Goal: Task Accomplishment & Management: Manage account settings

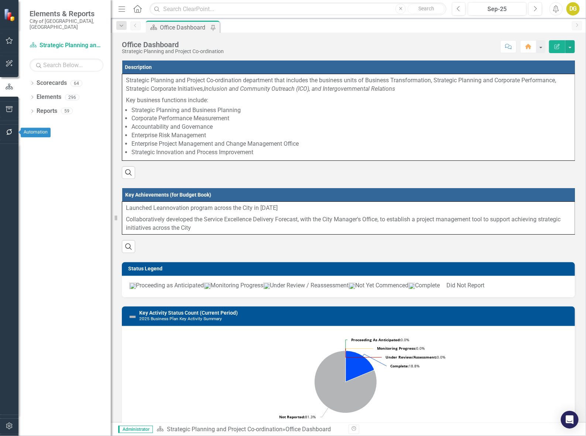
click at [8, 130] on icon "button" at bounding box center [10, 132] width 8 height 6
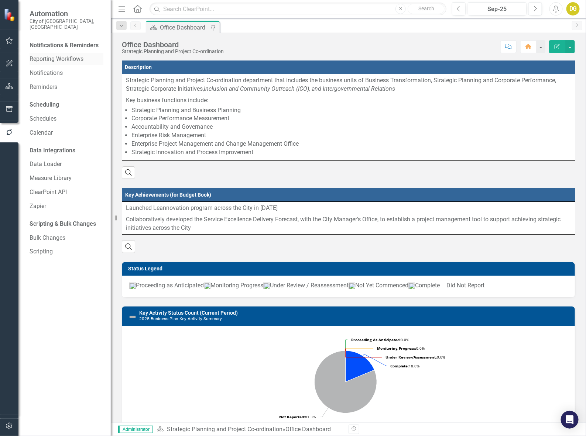
click at [44, 55] on link "Reporting Workflows" at bounding box center [67, 59] width 74 height 8
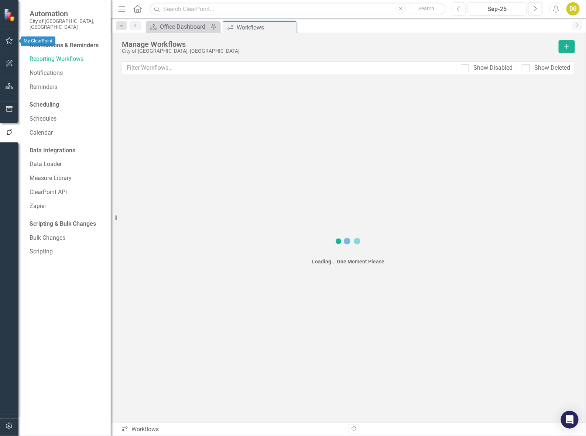
click at [4, 43] on button "button" at bounding box center [9, 41] width 17 height 16
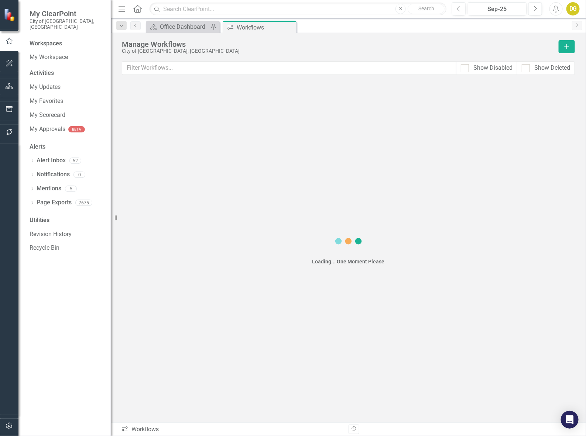
click at [39, 74] on div "Activities My Updates My Favorites My Scorecard My Approvals BETA" at bounding box center [67, 103] width 74 height 68
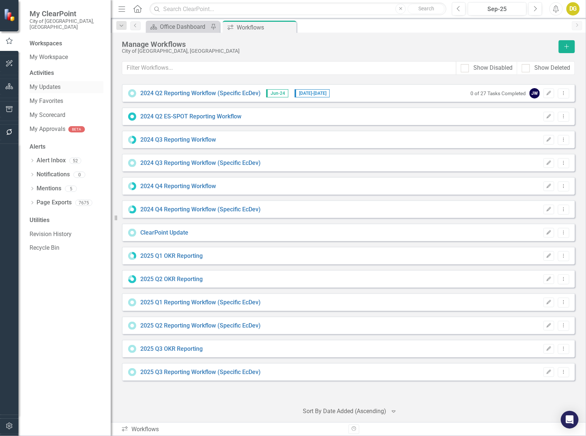
click at [39, 83] on link "My Updates" at bounding box center [67, 87] width 74 height 8
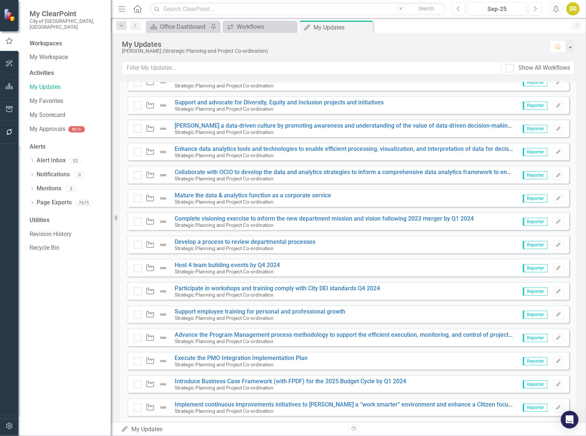
scroll to position [1035, 0]
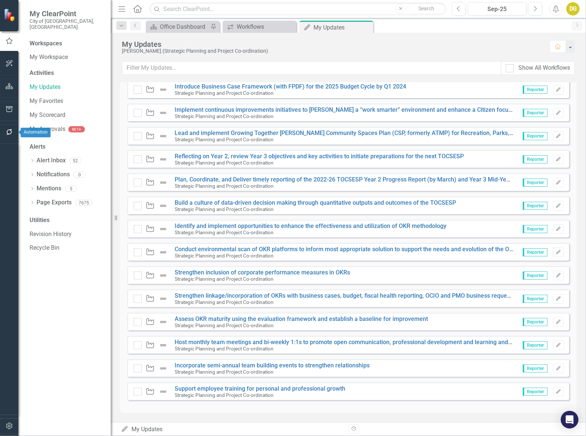
click at [6, 130] on icon "button" at bounding box center [10, 132] width 8 height 6
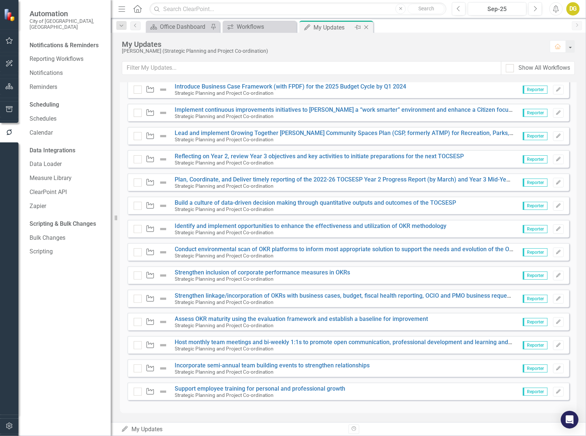
click at [366, 28] on icon "Close" at bounding box center [366, 27] width 7 height 6
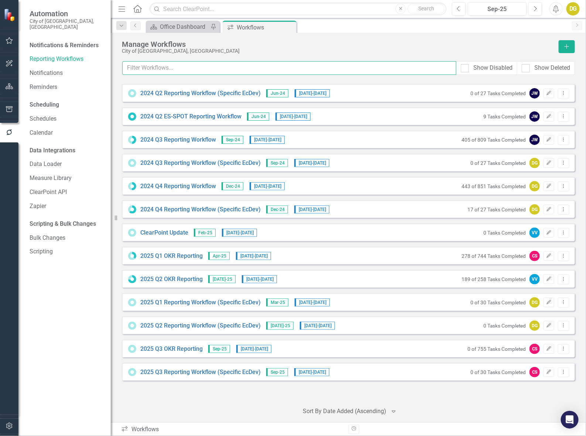
click at [183, 66] on input "text" at bounding box center [289, 68] width 334 height 14
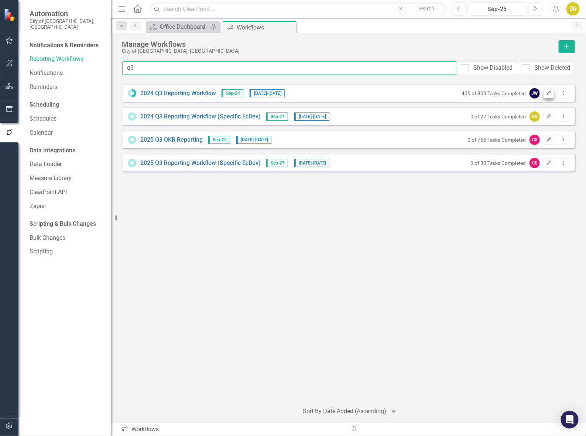
type input "q3"
click at [551, 95] on button "Edit" at bounding box center [548, 94] width 11 height 10
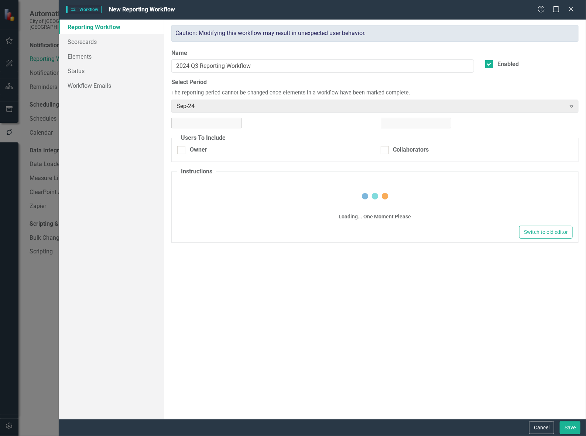
checkbox input "true"
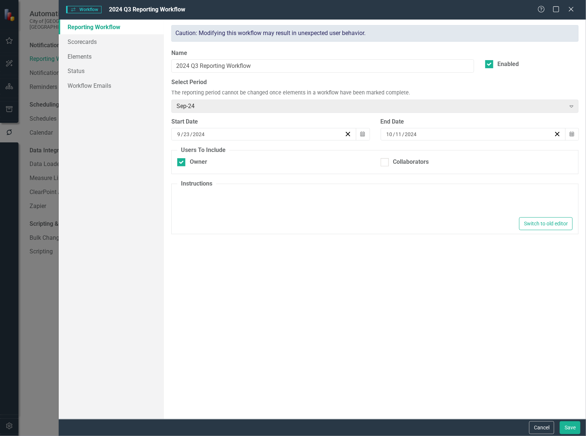
type textarea "<p>&nbsp;1. Please make your quarterly OKR updates on this page by clicking the…"
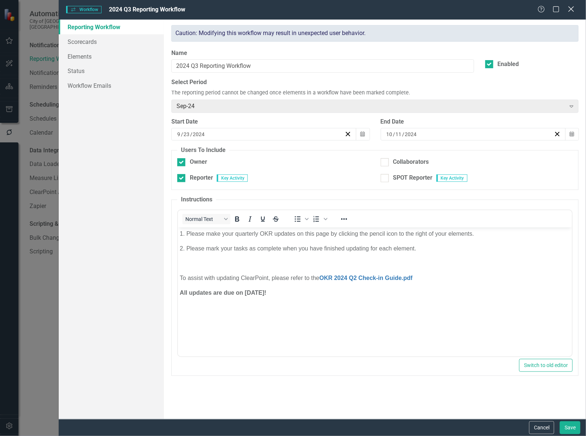
click at [573, 7] on icon "Close" at bounding box center [570, 9] width 9 height 7
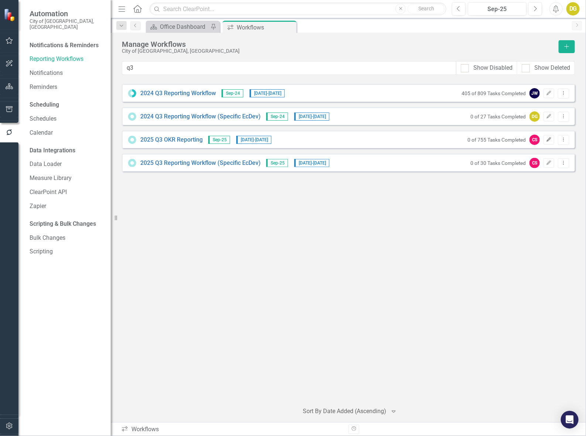
click at [551, 140] on icon "Edit" at bounding box center [549, 140] width 6 height 4
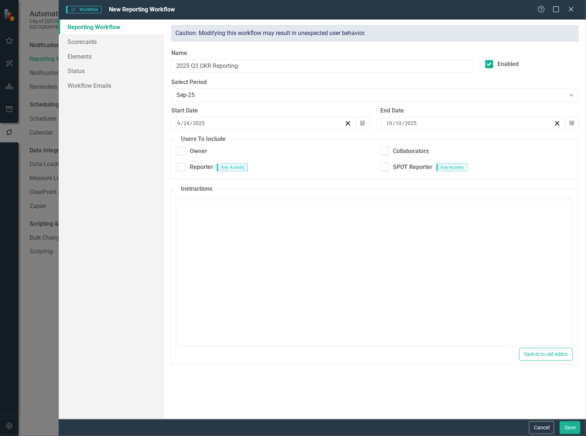
checkbox input "true"
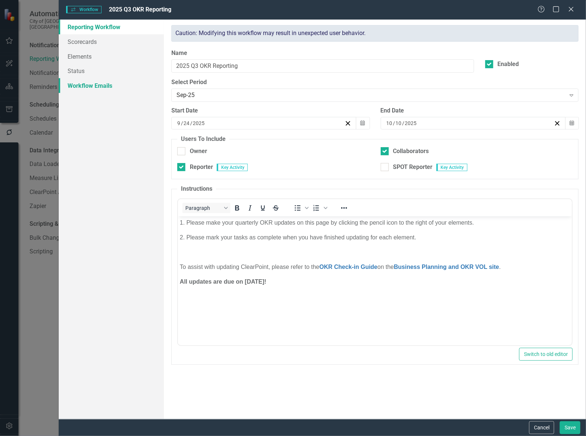
click at [103, 84] on link "Workflow Emails" at bounding box center [112, 85] width 106 height 15
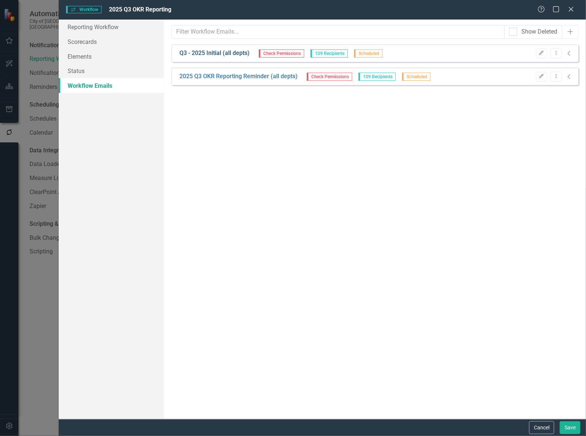
click at [228, 53] on link "Q3 - 2025 Initial (all depts)" at bounding box center [214, 53] width 70 height 8
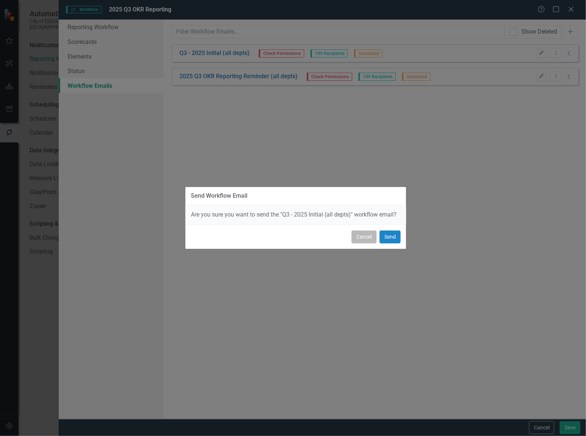
drag, startPoint x: 364, startPoint y: 236, endPoint x: 357, endPoint y: 232, distance: 8.0
click at [362, 236] on button "Cancel" at bounding box center [363, 237] width 25 height 13
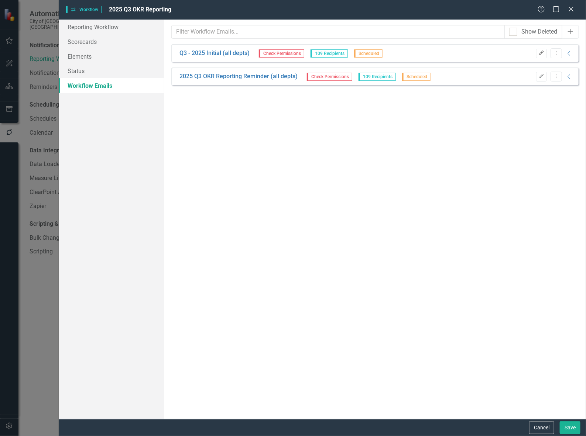
click at [545, 55] on button "Edit" at bounding box center [541, 54] width 11 height 10
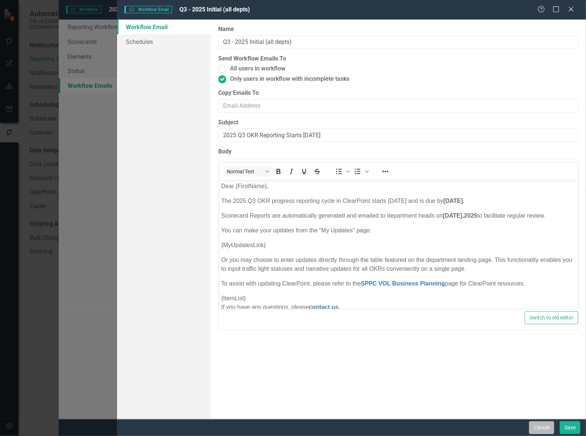
click at [542, 426] on button "Cancel" at bounding box center [541, 428] width 25 height 13
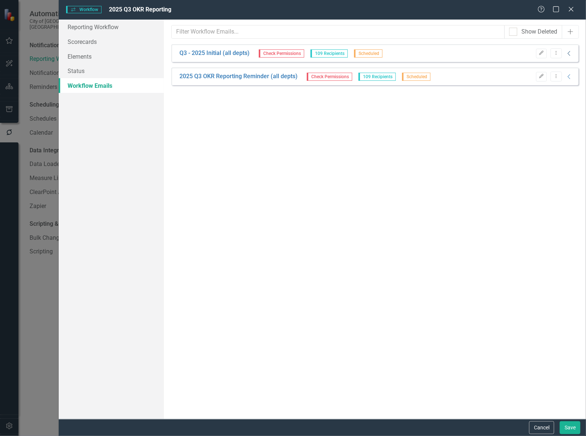
click at [568, 52] on icon "Collapse" at bounding box center [569, 54] width 7 height 6
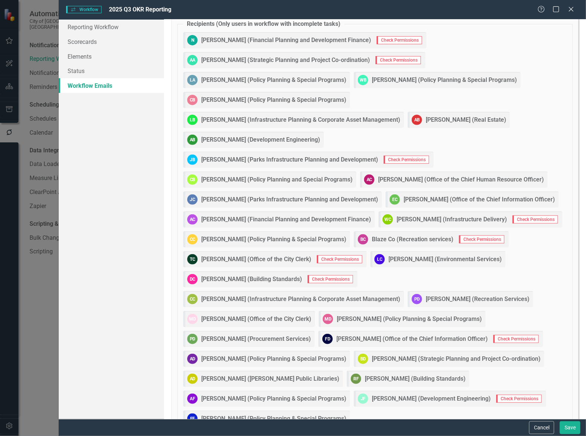
scroll to position [92, 0]
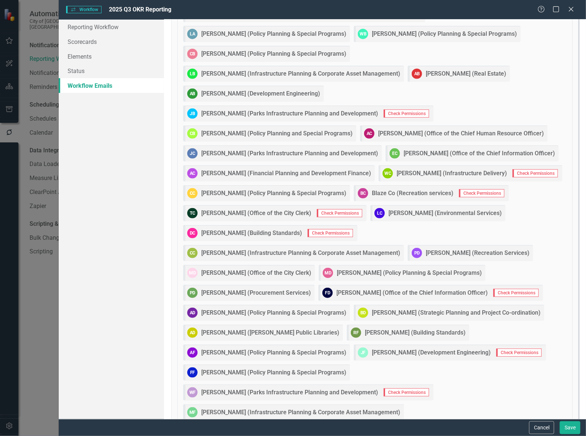
click at [302, 233] on strong "[PERSON_NAME] (Building Standards)" at bounding box center [251, 233] width 101 height 8
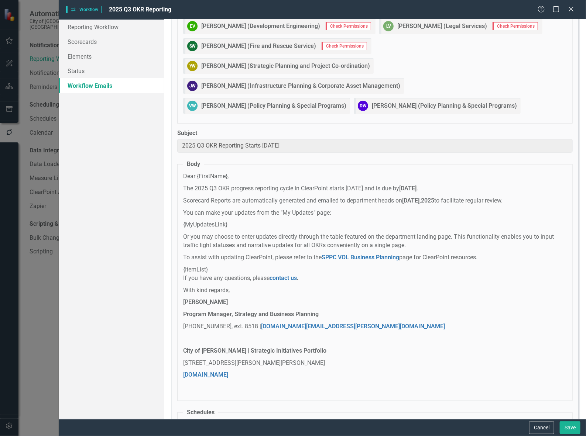
scroll to position [1292, 0]
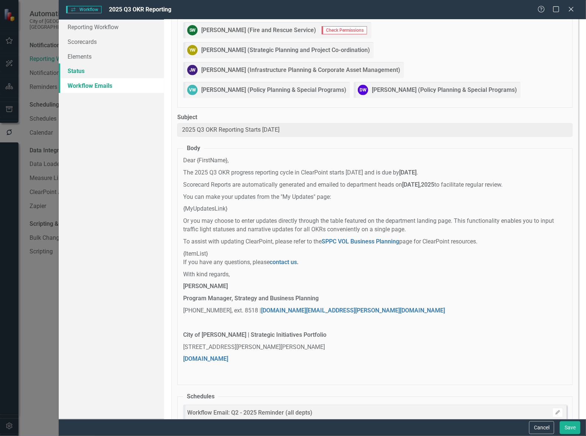
click at [80, 74] on link "Status" at bounding box center [112, 71] width 106 height 15
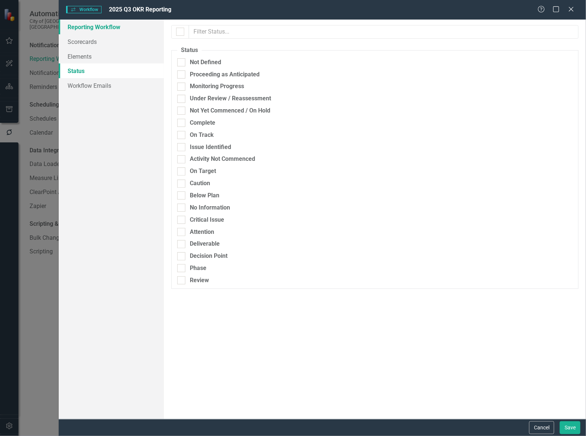
click at [80, 27] on link "Reporting Workflow" at bounding box center [112, 27] width 106 height 15
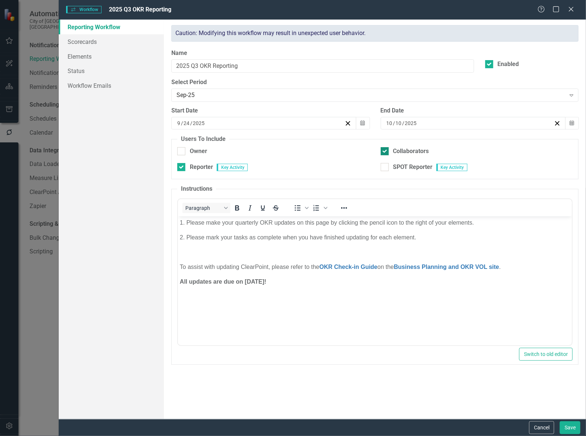
click at [385, 152] on input "Collaborators" at bounding box center [383, 149] width 5 height 5
click at [80, 41] on link "Scorecards" at bounding box center [112, 41] width 106 height 15
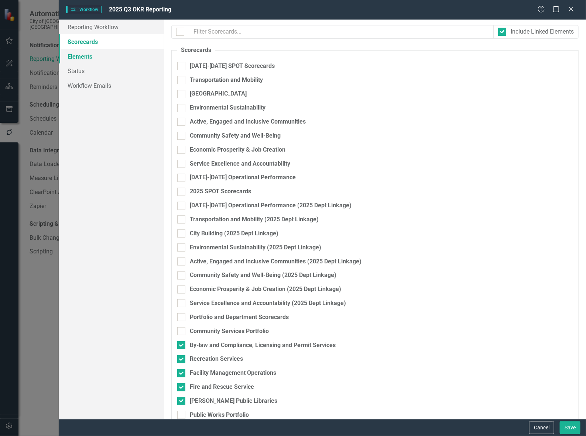
click at [84, 55] on link "Elements" at bounding box center [112, 56] width 106 height 15
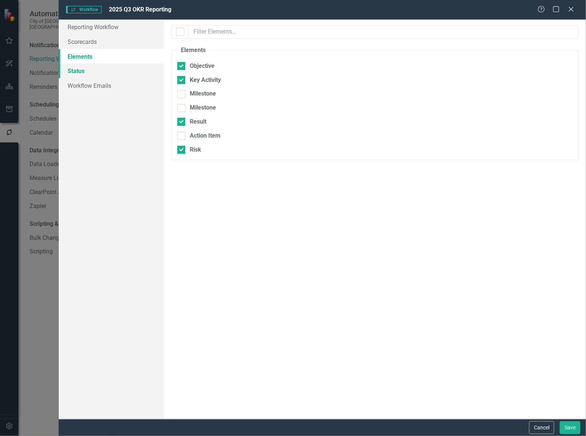
click at [82, 73] on link "Status" at bounding box center [112, 71] width 106 height 15
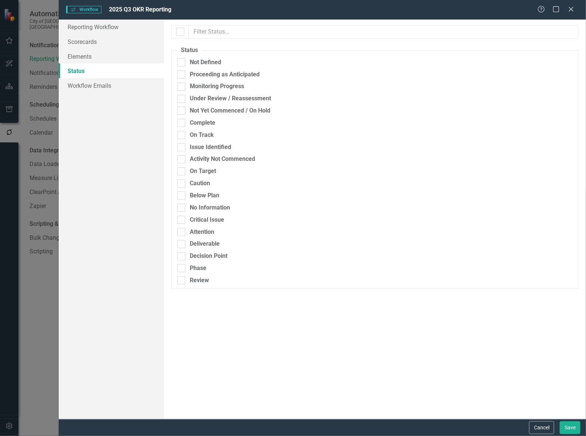
click at [86, 93] on div "Reporting Workflow Scorecards Elements Status Workflow Emails" at bounding box center [112, 220] width 106 height 400
click at [85, 87] on link "Workflow Emails" at bounding box center [112, 85] width 106 height 15
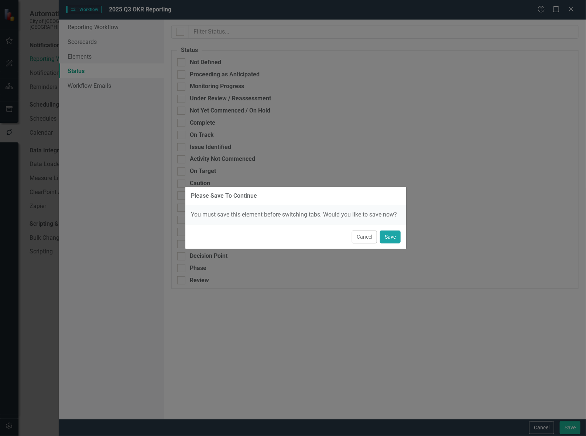
click at [388, 239] on button "Save" at bounding box center [390, 237] width 21 height 13
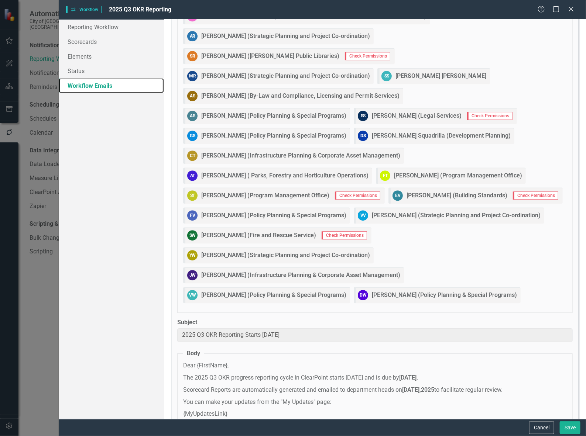
scroll to position [636, 0]
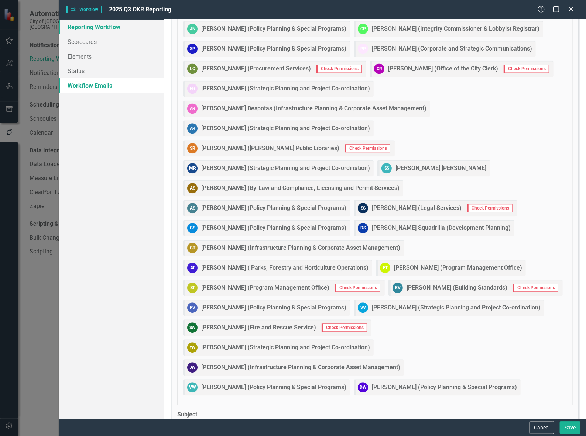
click at [80, 30] on link "Reporting Workflow" at bounding box center [112, 27] width 106 height 15
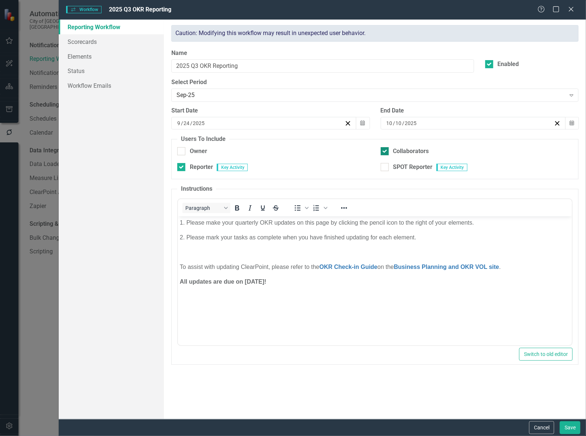
click at [386, 152] on div at bounding box center [385, 151] width 8 height 8
click at [385, 152] on input "Collaborators" at bounding box center [383, 149] width 5 height 5
click at [386, 152] on div at bounding box center [385, 151] width 8 height 8
click at [385, 152] on input "Collaborators" at bounding box center [383, 149] width 5 height 5
checkbox input "true"
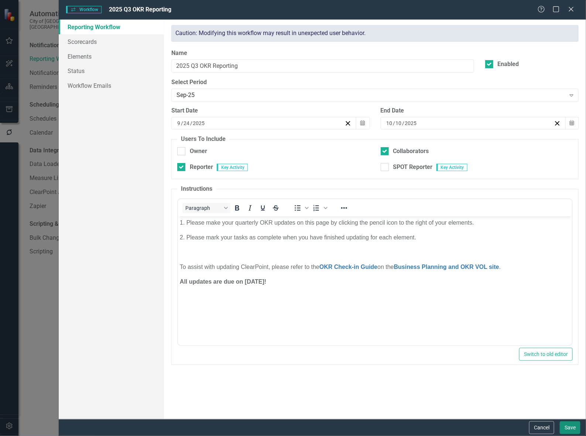
click at [574, 427] on button "Save" at bounding box center [570, 428] width 21 height 13
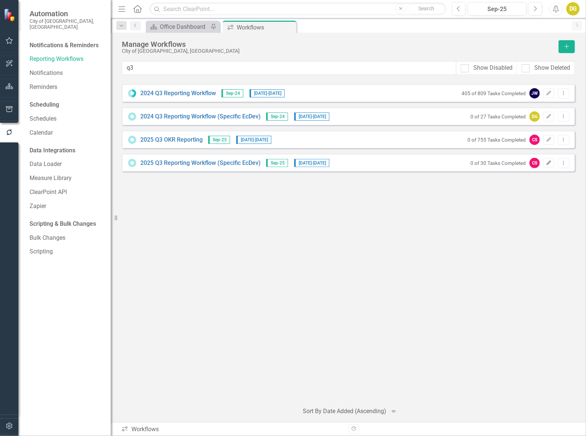
click at [553, 165] on button "Edit" at bounding box center [548, 163] width 11 height 10
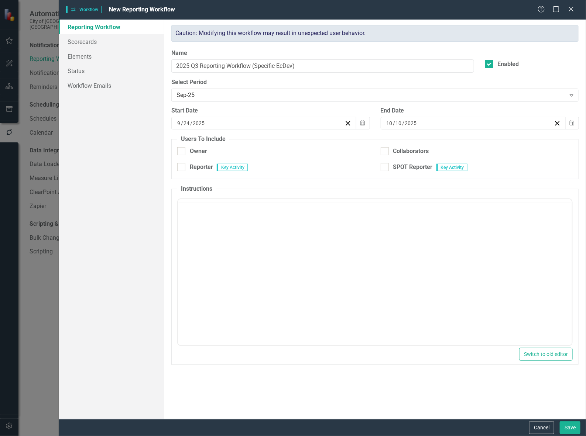
checkbox input "true"
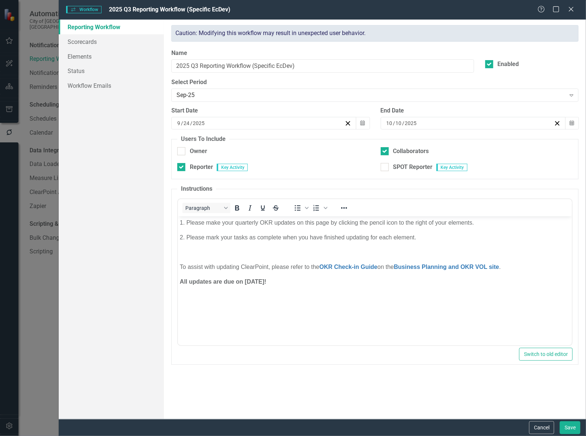
scroll to position [0, 0]
click at [88, 42] on link "Scorecards" at bounding box center [112, 41] width 106 height 15
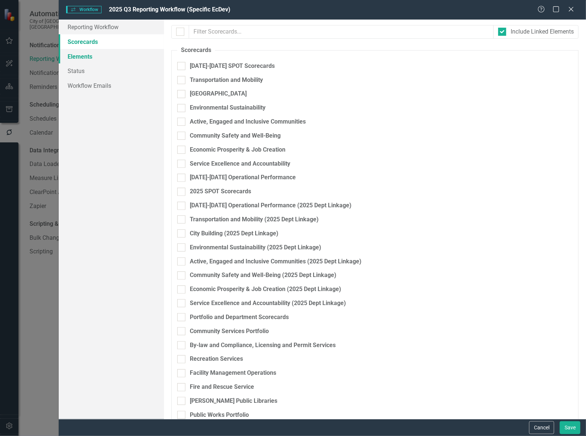
click at [86, 56] on link "Elements" at bounding box center [112, 56] width 106 height 15
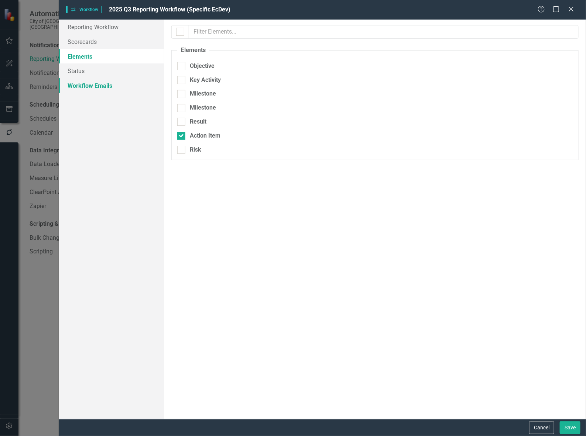
click at [85, 88] on link "Workflow Emails" at bounding box center [112, 85] width 106 height 15
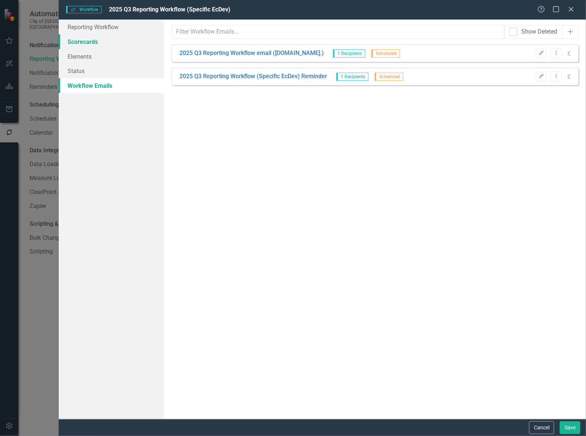
click at [82, 40] on link "Scorecards" at bounding box center [112, 41] width 106 height 15
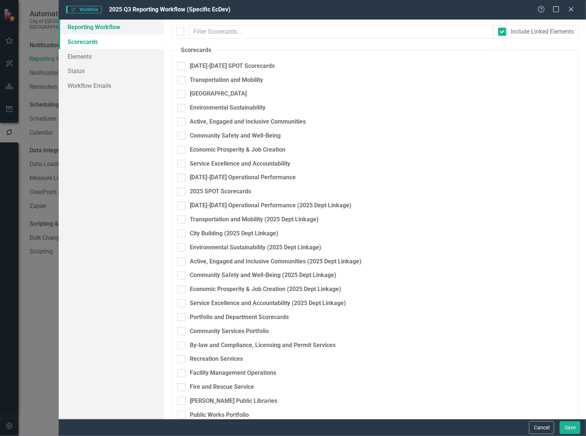
click at [79, 23] on link "Reporting Workflow" at bounding box center [112, 27] width 106 height 15
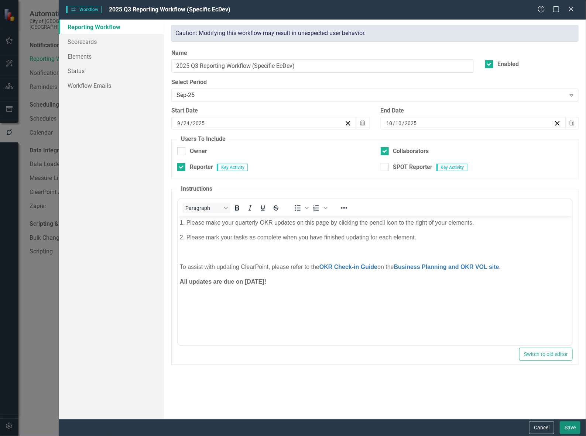
click at [571, 429] on button "Save" at bounding box center [570, 428] width 21 height 13
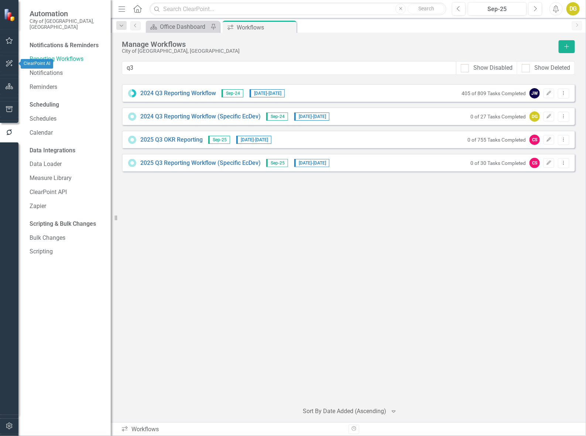
click at [7, 64] on icon "button" at bounding box center [10, 64] width 8 height 6
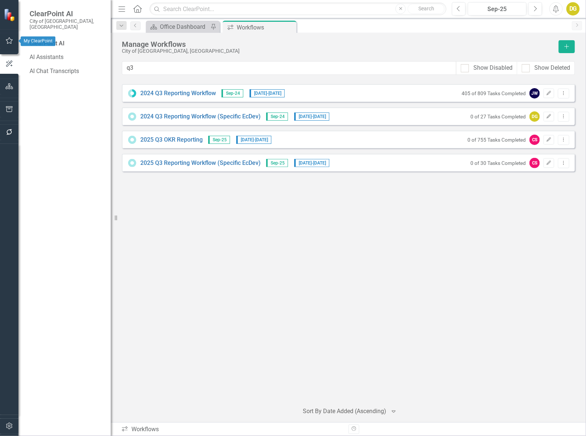
click at [10, 44] on button "button" at bounding box center [9, 41] width 17 height 16
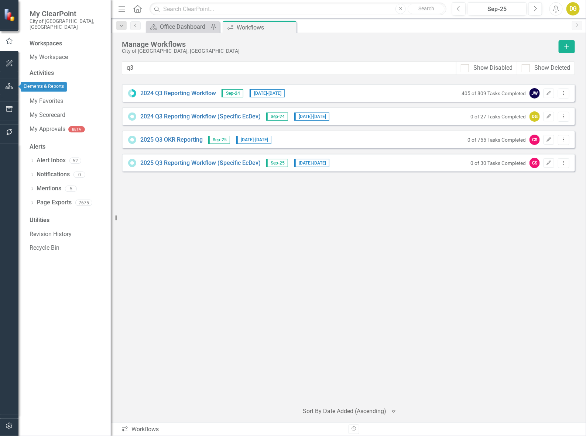
click at [7, 82] on button "button" at bounding box center [9, 87] width 17 height 16
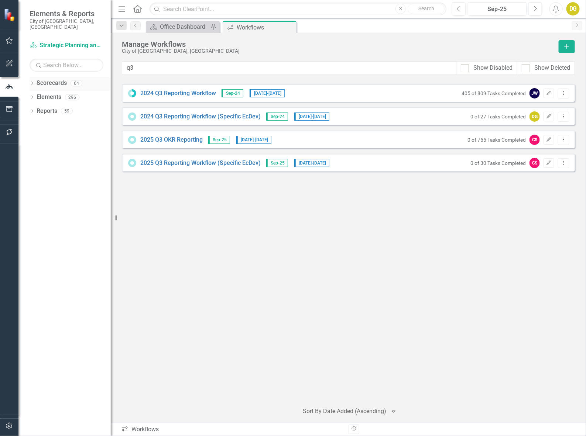
click at [30, 82] on icon "Dropdown" at bounding box center [32, 84] width 5 height 4
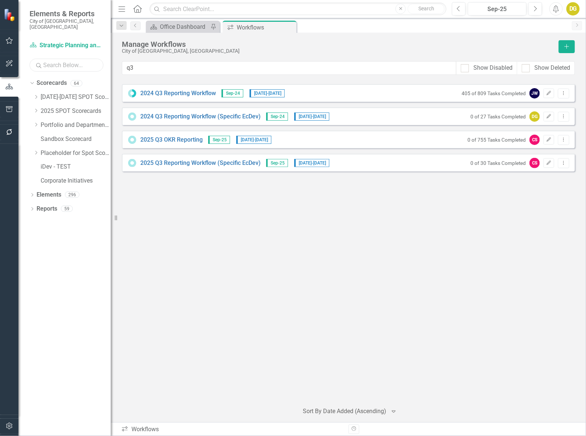
click at [48, 59] on input "text" at bounding box center [67, 65] width 74 height 13
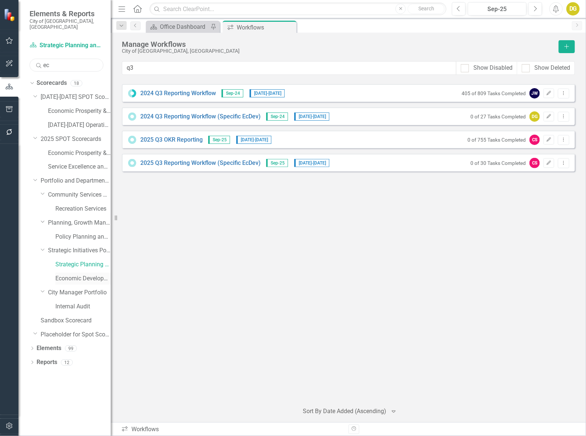
type input "ec"
click at [73, 275] on link "Economic Development" at bounding box center [82, 279] width 55 height 8
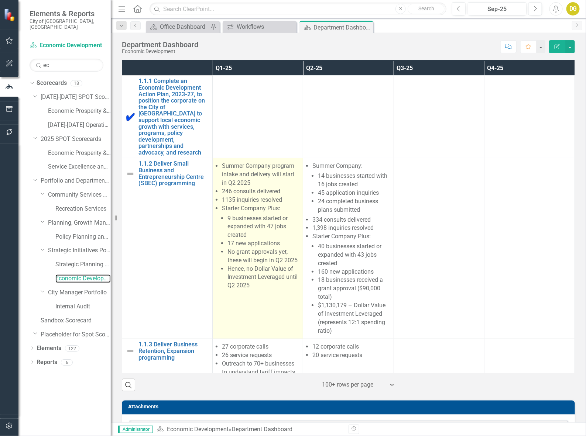
scroll to position [323, 0]
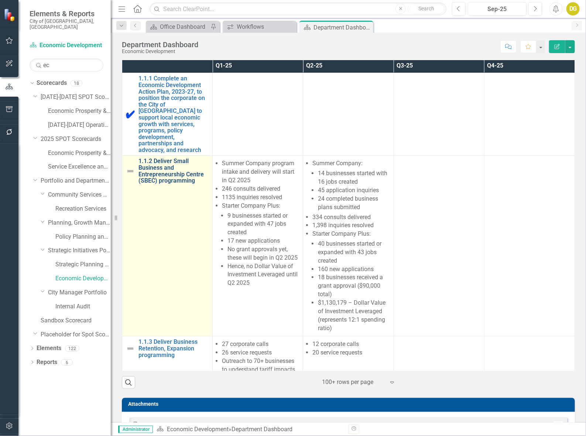
click at [154, 181] on link "1.1.2 Deliver Small Business and Entrepreneurship Centre (SBEC) programming" at bounding box center [173, 171] width 70 height 26
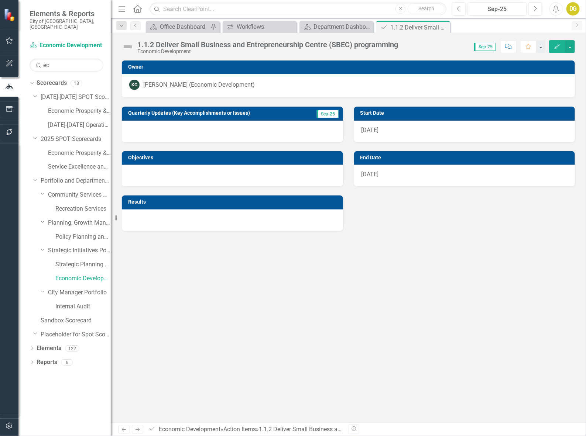
click at [558, 47] on icon "Edit" at bounding box center [557, 46] width 7 height 5
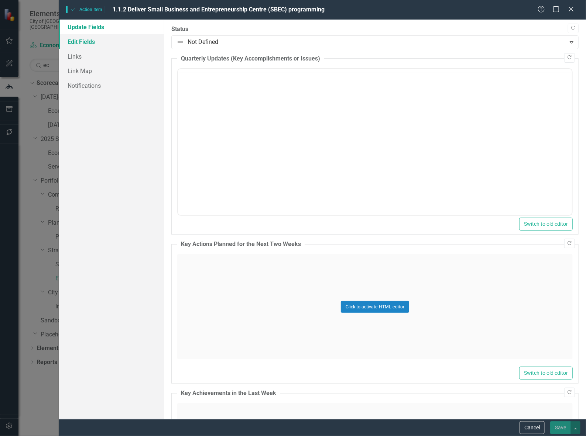
click at [100, 43] on link "Edit Fields" at bounding box center [112, 41] width 106 height 15
click at [89, 43] on link "Edit Fields" at bounding box center [112, 41] width 106 height 15
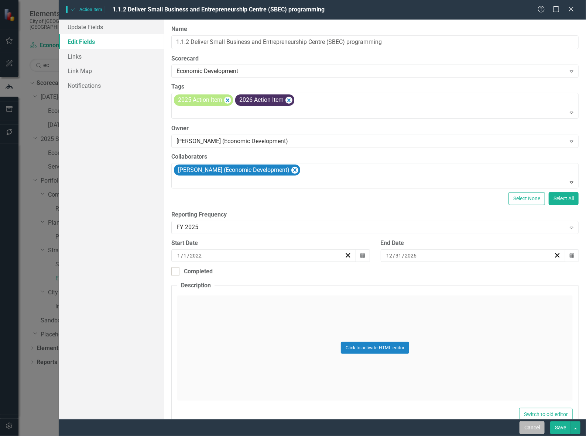
click at [531, 427] on button "Cancel" at bounding box center [531, 428] width 25 height 13
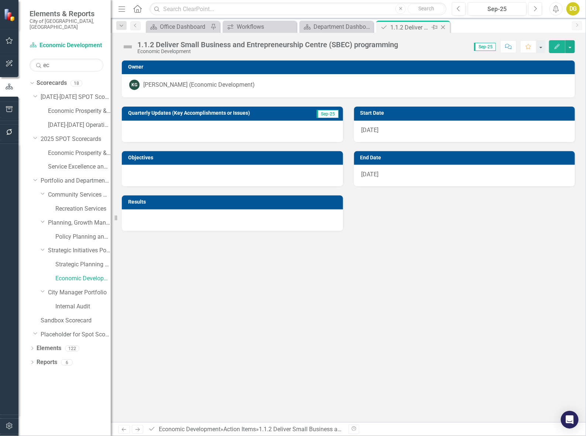
click at [443, 24] on icon "Close" at bounding box center [442, 27] width 7 height 6
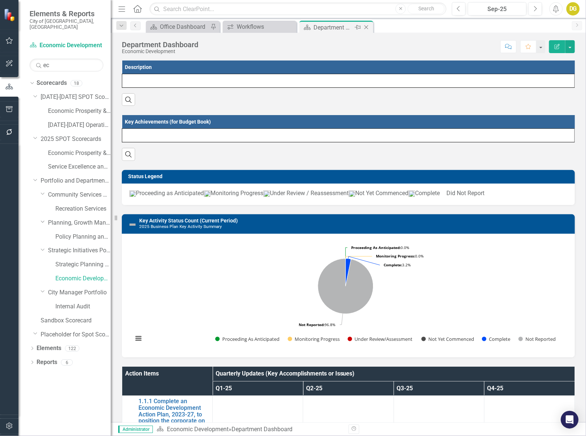
click at [368, 26] on icon "Close" at bounding box center [366, 27] width 7 height 6
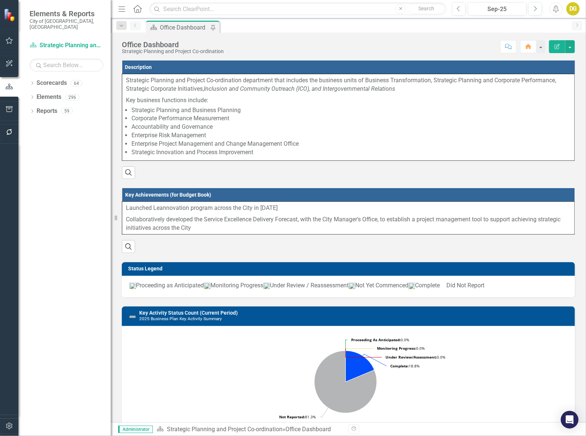
click at [8, 428] on icon "button" at bounding box center [10, 426] width 8 height 6
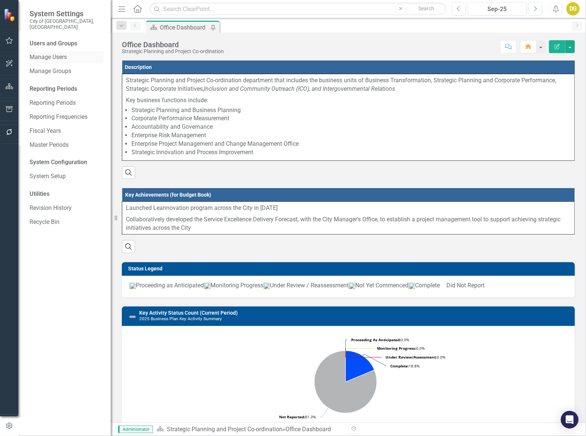
click at [51, 53] on link "Manage Users" at bounding box center [67, 57] width 74 height 8
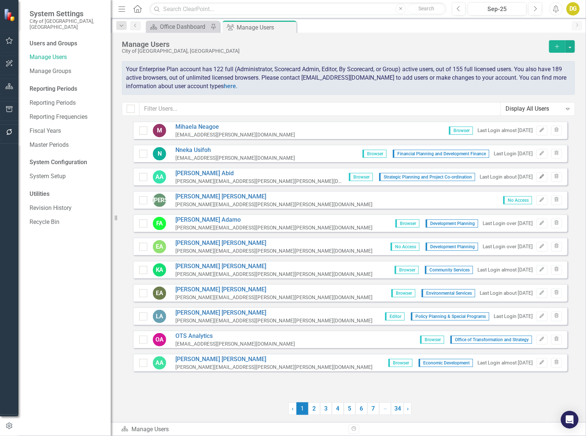
click at [543, 178] on icon "Edit" at bounding box center [542, 177] width 6 height 4
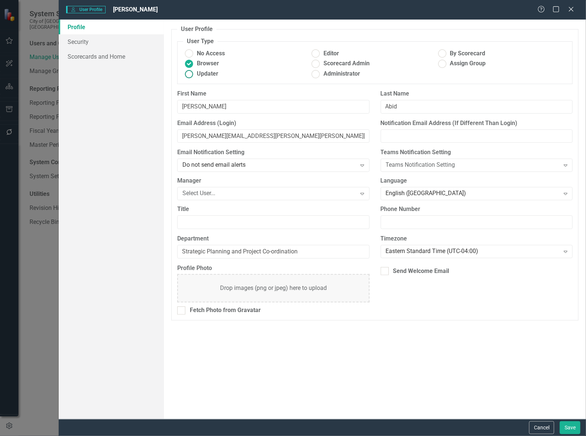
click at [207, 74] on span "Updater" at bounding box center [207, 74] width 21 height 8
click at [195, 74] on input "Updater" at bounding box center [188, 73] width 11 height 11
radio input "true"
click at [571, 424] on button "Save" at bounding box center [570, 428] width 21 height 13
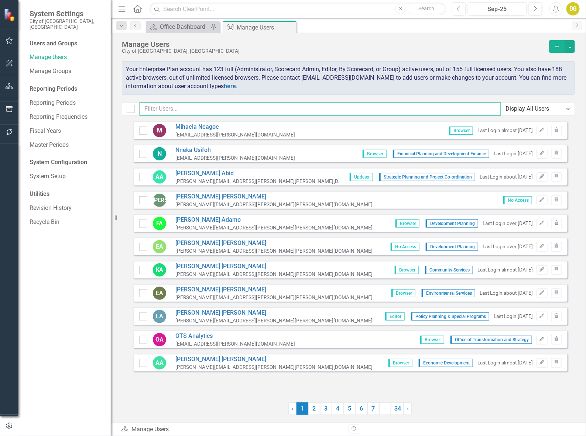
click at [213, 114] on input "text" at bounding box center [320, 109] width 361 height 14
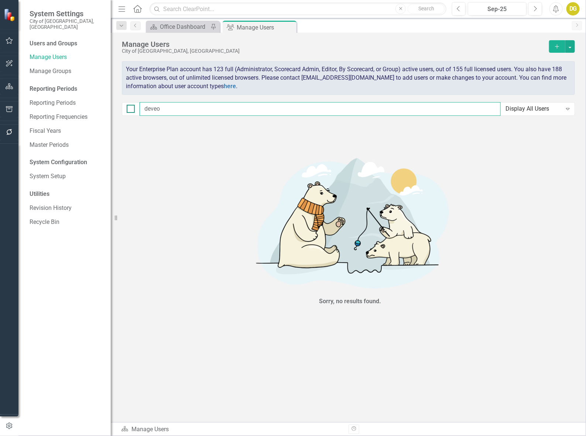
drag, startPoint x: 162, startPoint y: 109, endPoint x: 127, endPoint y: 105, distance: 36.0
click at [127, 105] on div "deveo Display All Users Expand" at bounding box center [348, 109] width 453 height 14
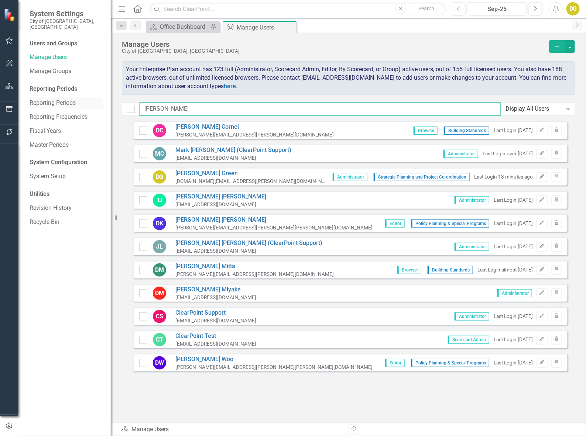
drag, startPoint x: 169, startPoint y: 108, endPoint x: 85, endPoint y: 93, distance: 84.9
click at [85, 93] on div "System Settings City of Vaughan, ON Users and Groups Manage Users Manage Groups…" at bounding box center [293, 218] width 586 height 436
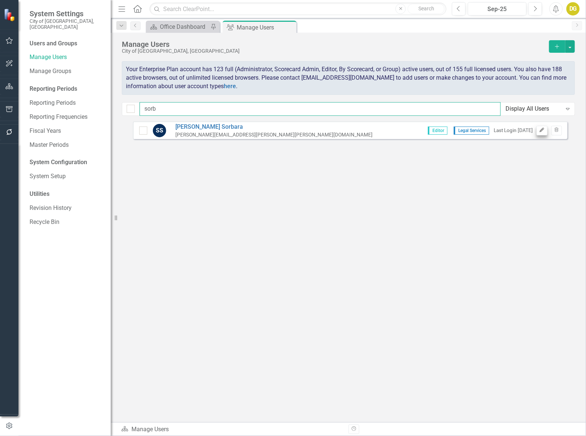
type input "sorb"
click at [539, 131] on icon "Edit" at bounding box center [542, 130] width 6 height 4
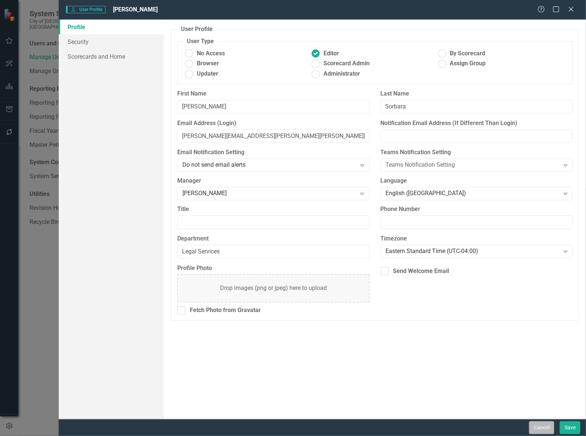
click at [545, 428] on button "Cancel" at bounding box center [541, 428] width 25 height 13
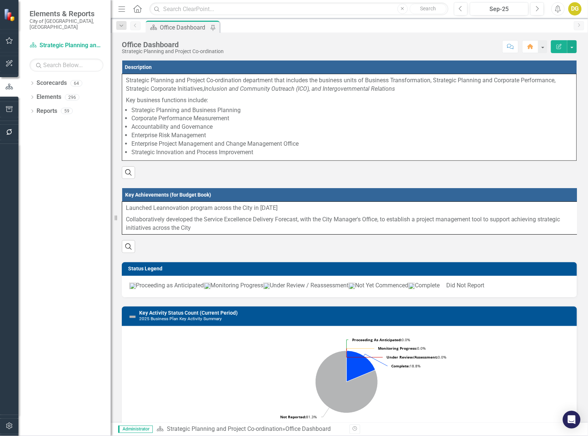
click at [8, 428] on icon "button" at bounding box center [10, 426] width 8 height 6
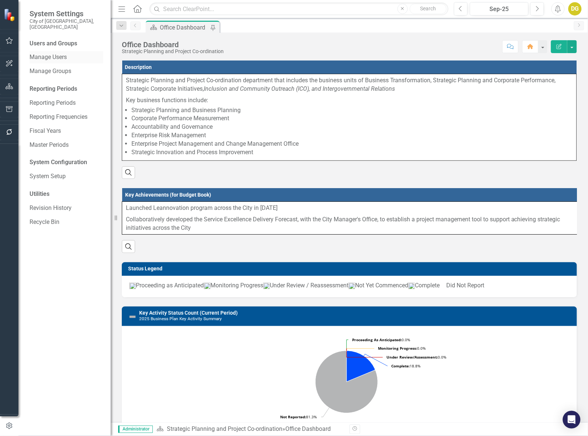
click at [52, 53] on link "Manage Users" at bounding box center [67, 57] width 74 height 8
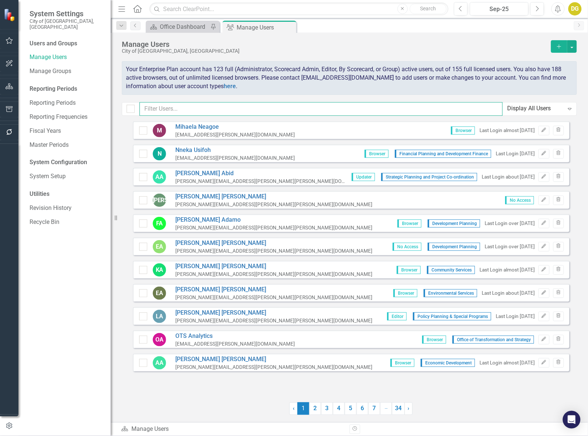
click at [169, 112] on input "text" at bounding box center [321, 109] width 363 height 14
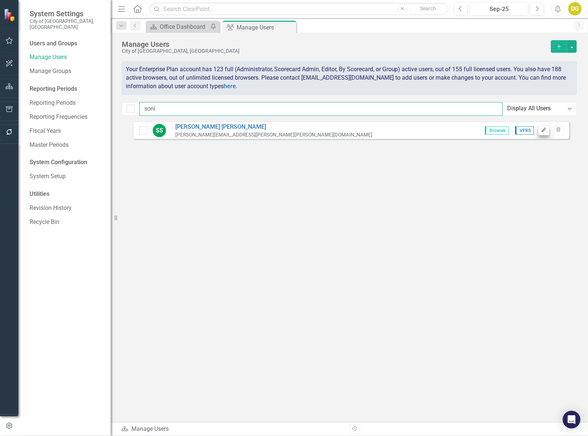
type input "soni"
click at [544, 130] on icon "Edit" at bounding box center [544, 130] width 6 height 4
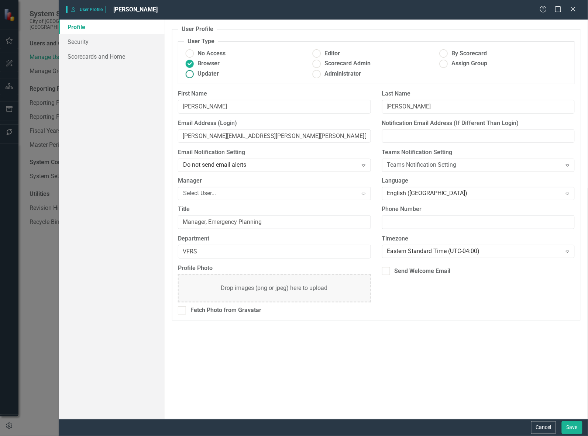
click at [213, 73] on span "Updater" at bounding box center [208, 74] width 21 height 8
click at [196, 73] on input "Updater" at bounding box center [189, 73] width 11 height 11
radio input "true"
click at [573, 429] on button "Save" at bounding box center [572, 428] width 21 height 13
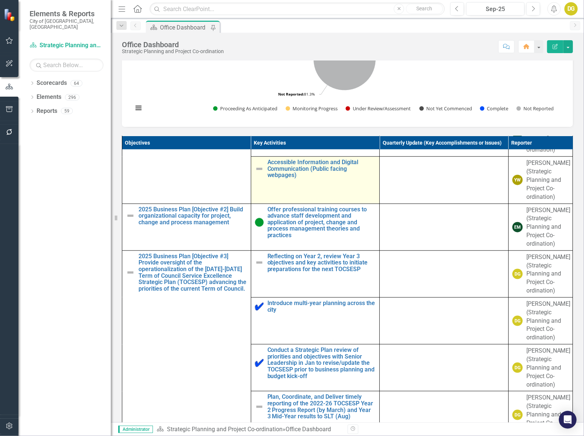
scroll to position [421, 0]
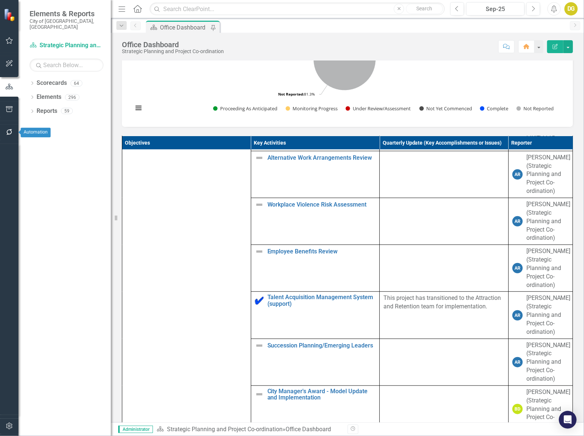
click at [6, 130] on icon "button" at bounding box center [10, 132] width 8 height 6
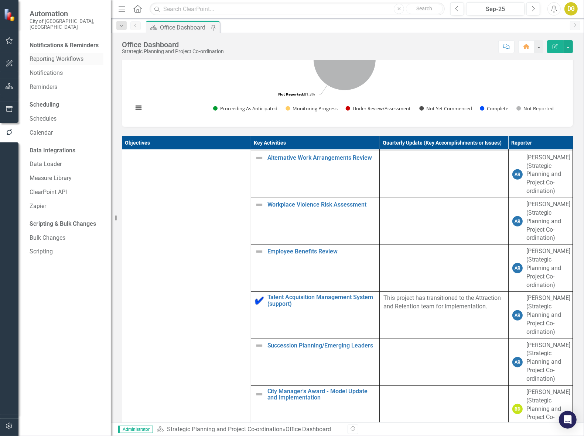
click at [39, 55] on link "Reporting Workflows" at bounding box center [67, 59] width 74 height 8
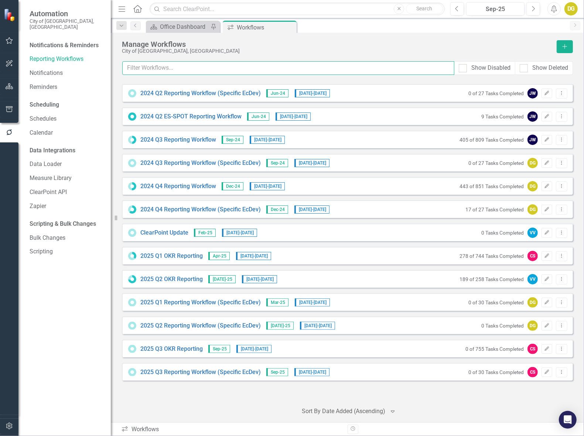
click at [199, 71] on input "text" at bounding box center [288, 68] width 332 height 14
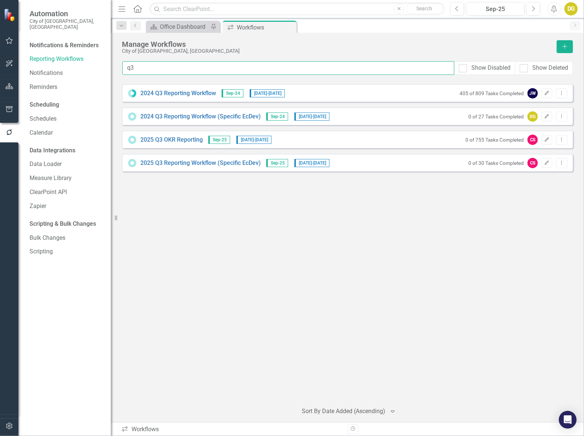
type input "q3"
click at [505, 140] on small "0 of 755 Tasks Completed" at bounding box center [494, 140] width 58 height 6
click at [165, 140] on link "2025 Q3 OKR Reporting" at bounding box center [171, 140] width 62 height 8
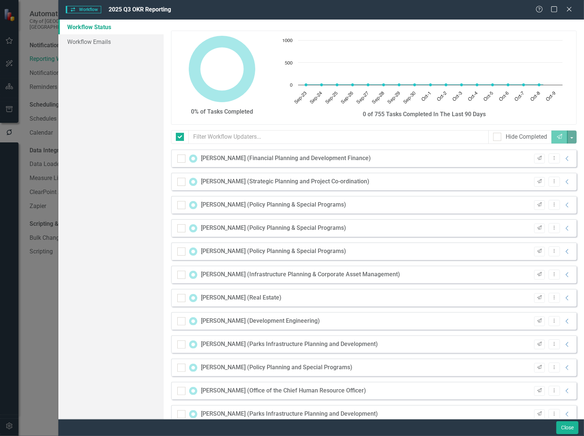
checkbox input "false"
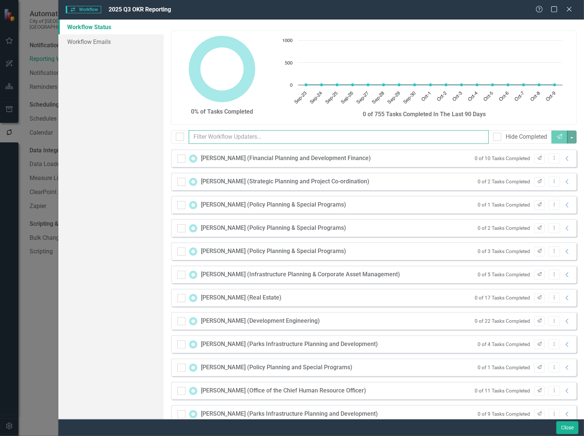
click at [206, 137] on input "text" at bounding box center [339, 137] width 300 height 14
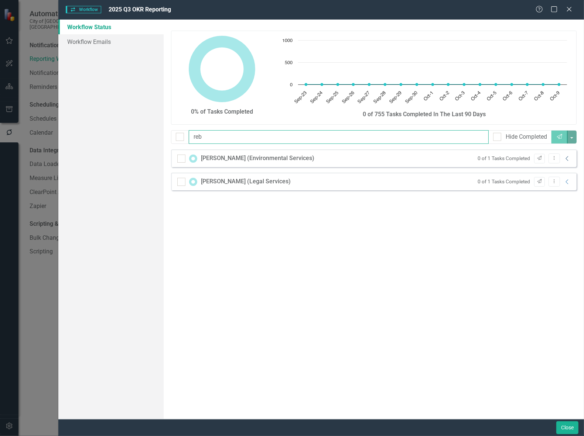
type input "reb"
click at [565, 158] on icon "Collapse" at bounding box center [566, 159] width 7 height 6
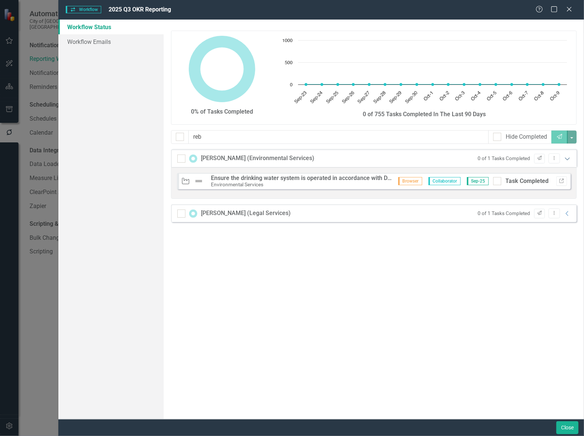
click at [566, 156] on icon "Expanded" at bounding box center [566, 159] width 7 height 6
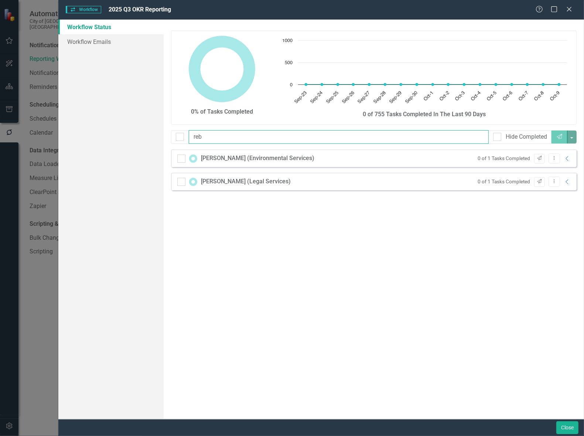
drag, startPoint x: 207, startPoint y: 137, endPoint x: 158, endPoint y: 133, distance: 49.2
click at [158, 133] on div "Workflow Status Workflow Emails 0% of Tasks Completed Chart Chart with 17 data …" at bounding box center [320, 220] width 525 height 400
click at [570, 10] on icon at bounding box center [569, 9] width 4 height 4
